Goal: Task Accomplishment & Management: Use online tool/utility

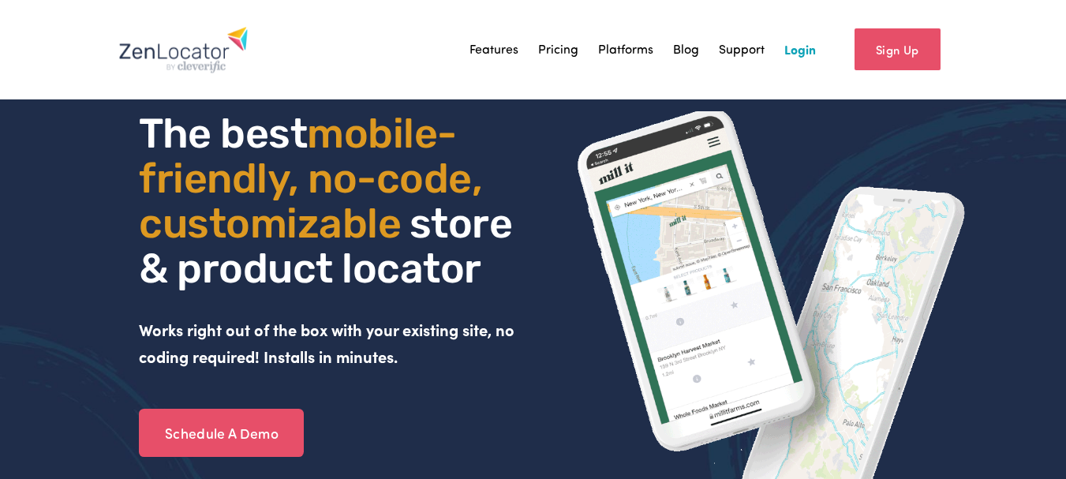
click at [797, 51] on link "Login" at bounding box center [800, 50] width 32 height 24
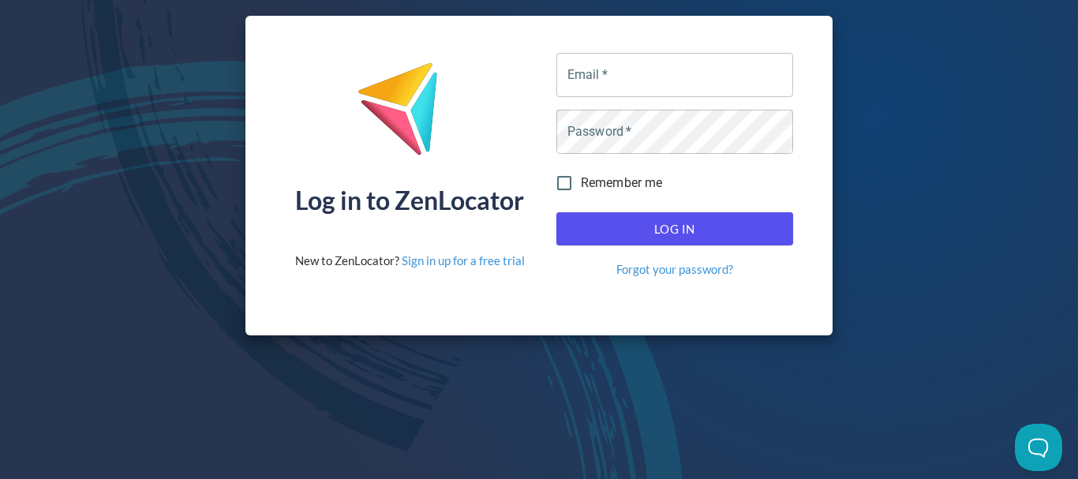
click at [59, 211] on div "Log in to ZenLocator New to ZenLocator? Sign in up for a free trial Email   * E…" at bounding box center [539, 175] width 1078 height 351
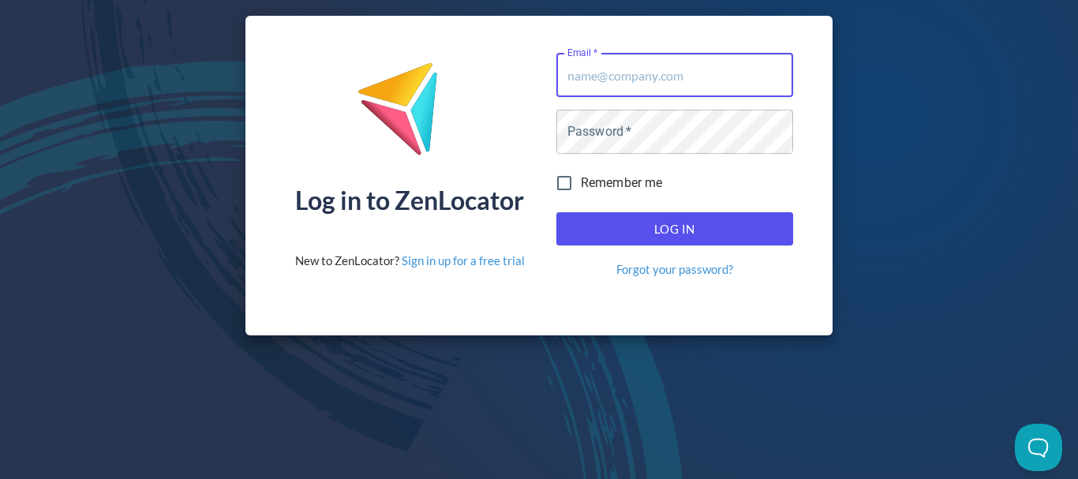
click at [765, 85] on input "Email   *" at bounding box center [674, 75] width 237 height 44
paste input "steve@gippslandjersey.com.au"
type input "steve@gippslandjersey.com.au"
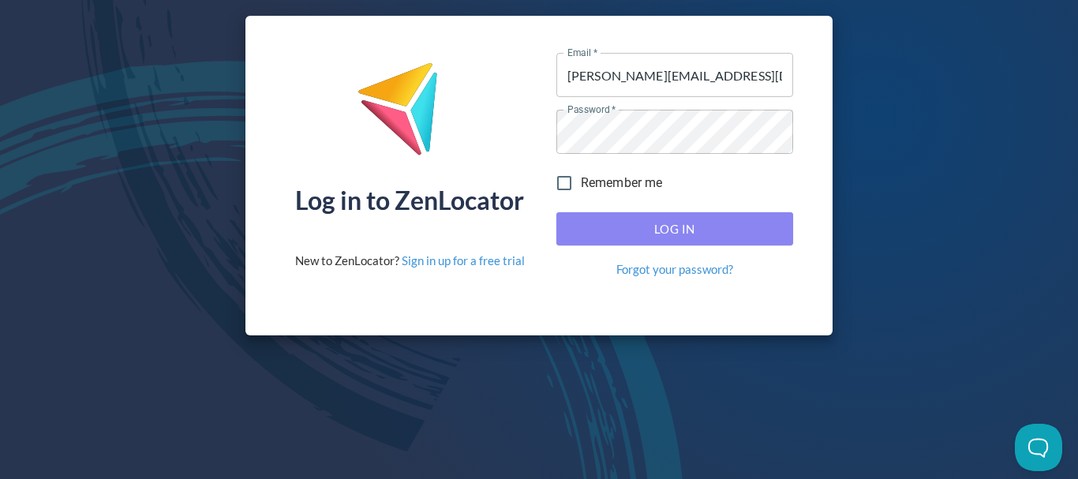
click at [630, 232] on span "Log In" at bounding box center [675, 229] width 202 height 21
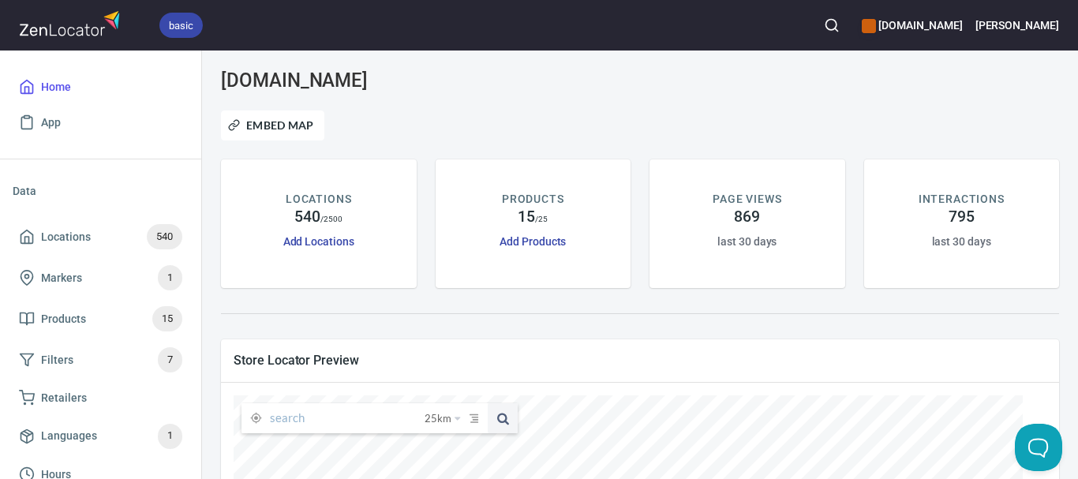
scroll to position [79, 0]
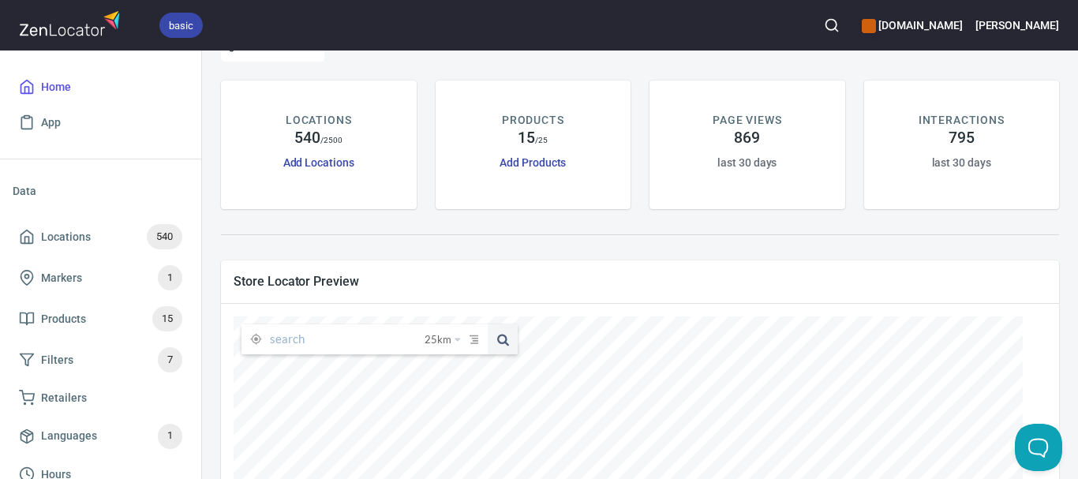
click at [406, 346] on input "text" at bounding box center [347, 339] width 155 height 30
paste input "Moondarra Cheese Pty"
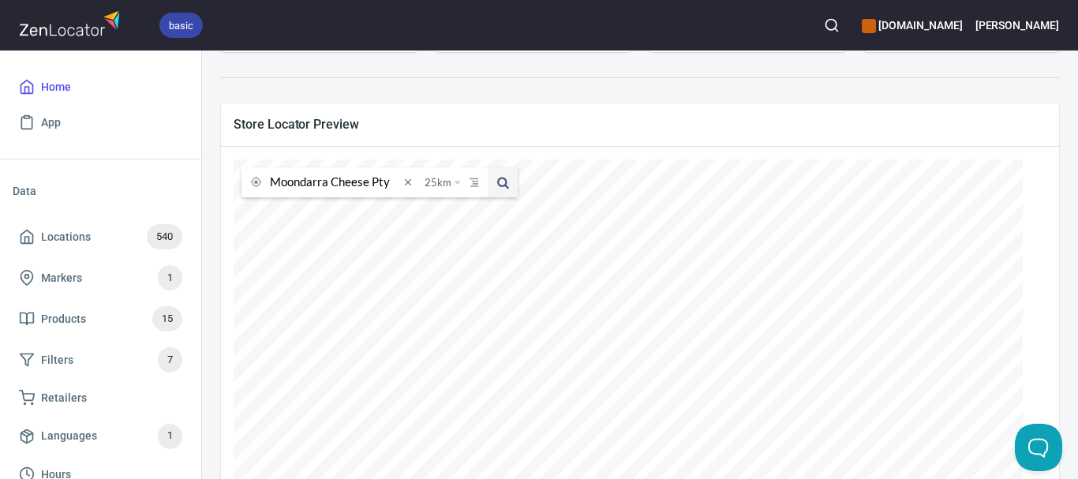
scroll to position [237, 0]
type input "Moondarra Cheese Pty"
click at [836, 24] on circle "button" at bounding box center [831, 25] width 10 height 10
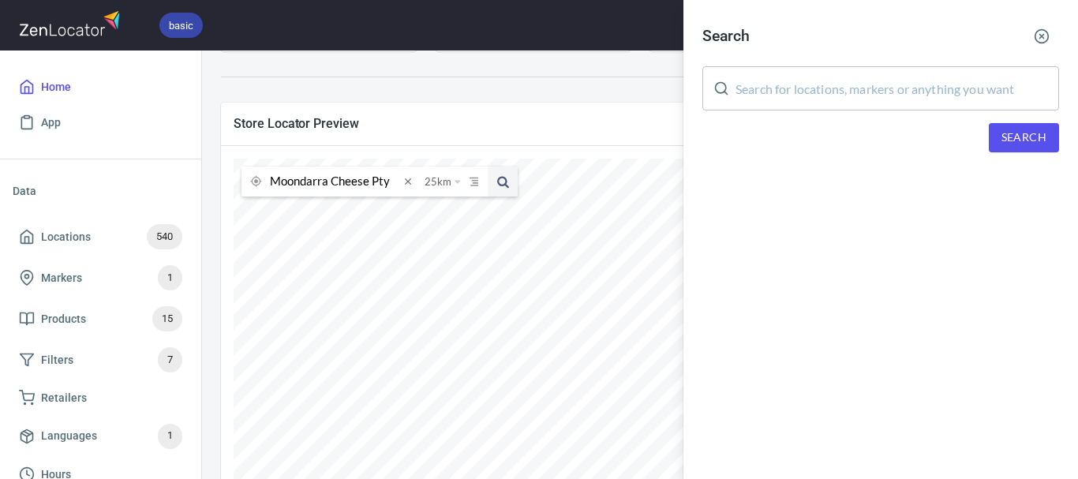
click at [863, 86] on input "text" at bounding box center [897, 88] width 324 height 44
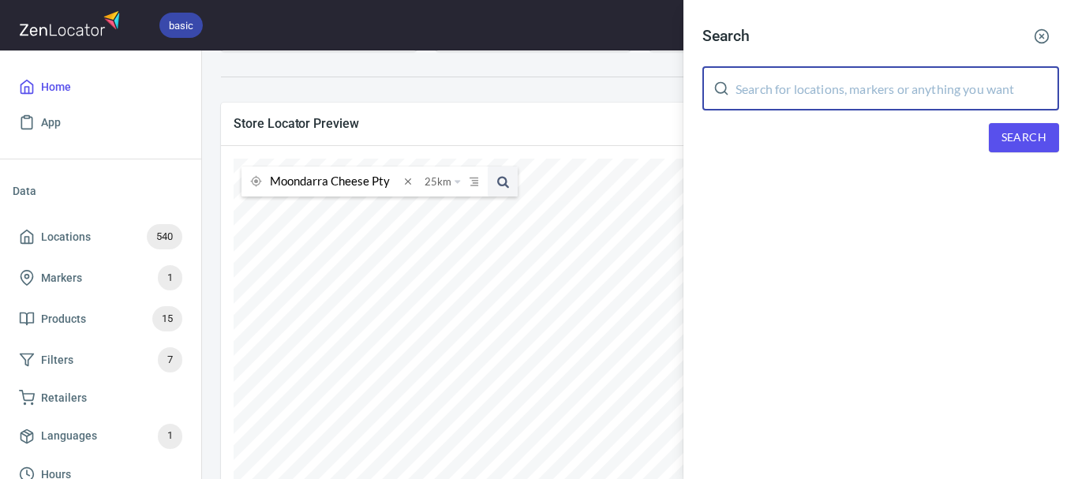
paste input "Moondarra Cheese Pty"
type input "Moondarra Cheese Pty"
click at [1048, 129] on button "Search" at bounding box center [1024, 137] width 70 height 29
